Goal: Information Seeking & Learning: Learn about a topic

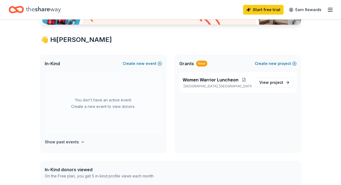
scroll to position [85, 0]
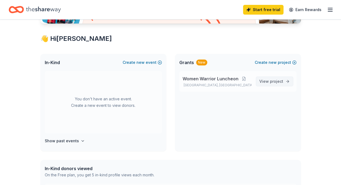
click at [280, 80] on span "project" at bounding box center [276, 81] width 13 height 5
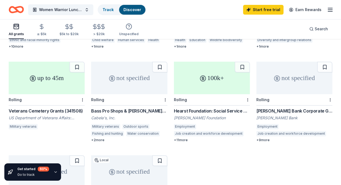
scroll to position [130, 0]
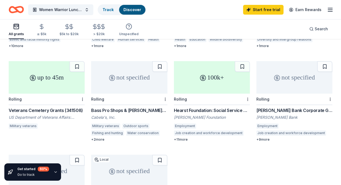
click at [110, 107] on div "Bass Pro Shops & Cabela's Funding" at bounding box center [129, 110] width 76 height 7
click at [267, 107] on div "[PERSON_NAME] Bank Corporate Giving" at bounding box center [294, 110] width 76 height 7
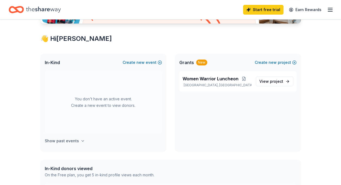
click at [72, 141] on h4 "Show past events" at bounding box center [62, 141] width 34 height 7
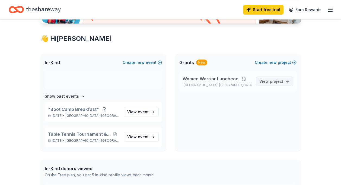
click at [279, 79] on span "project" at bounding box center [276, 81] width 13 height 5
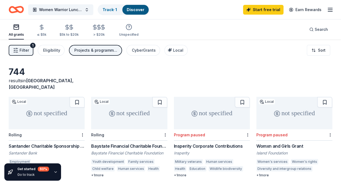
click at [54, 171] on icon "button" at bounding box center [55, 172] width 4 height 4
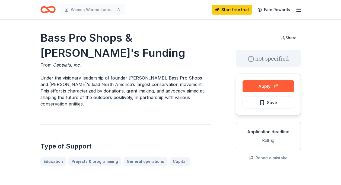
click at [197, 125] on div "Type of Support Education Projects & programming General operations Capital" at bounding box center [124, 145] width 169 height 41
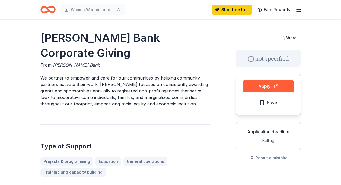
click at [267, 103] on span "Save" at bounding box center [272, 102] width 10 height 7
